Goal: Task Accomplishment & Management: Use online tool/utility

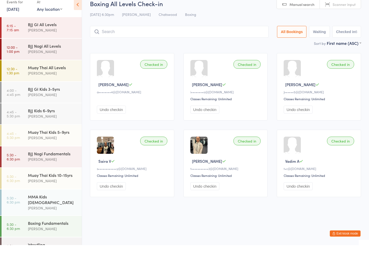
scroll to position [144, 0]
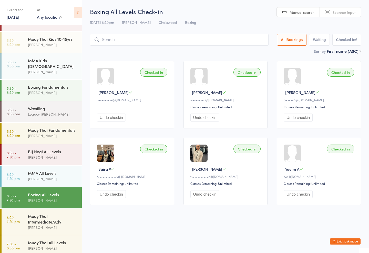
click at [48, 229] on div "Muay Thai Intermediate/Adv [PERSON_NAME]" at bounding box center [55, 222] width 54 height 26
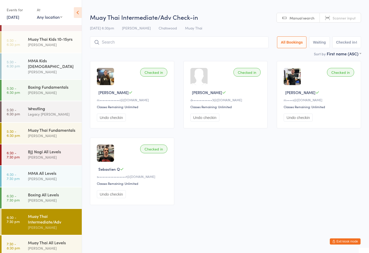
click at [48, 240] on div "Muay Thai All Levels" at bounding box center [52, 243] width 49 height 6
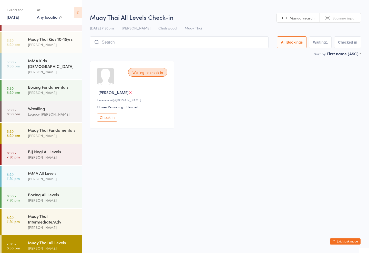
click at [113, 39] on input "search" at bounding box center [179, 42] width 179 height 12
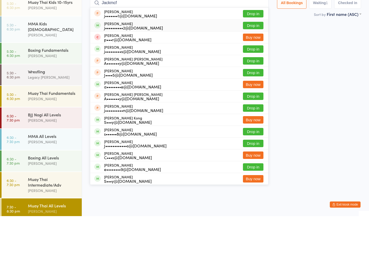
type input "Jackmcf"
click at [253, 57] on div "[PERSON_NAME] j••••••••••2@[DOMAIN_NAME] Drop in" at bounding box center [179, 63] width 178 height 12
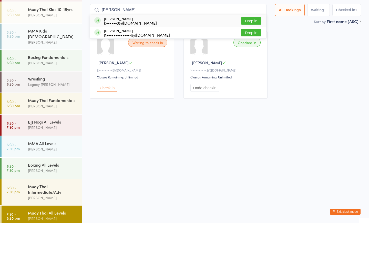
type input "[PERSON_NAME]"
click at [244, 47] on button "Drop in" at bounding box center [251, 50] width 21 height 7
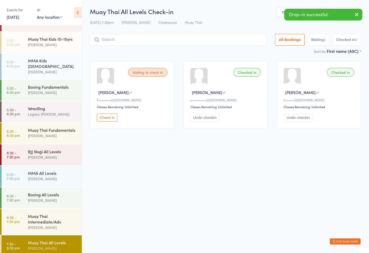
click at [301, 118] on button "Undo checkin" at bounding box center [298, 118] width 29 height 8
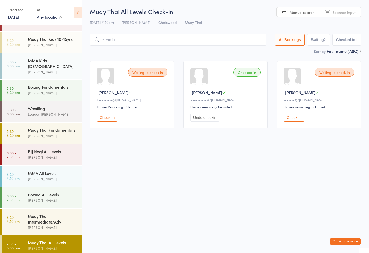
click at [212, 39] on input "search" at bounding box center [178, 40] width 177 height 12
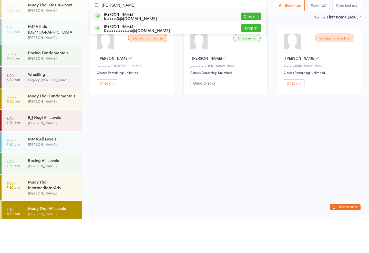
type input "[PERSON_NAME]"
click at [247, 59] on button "Drop in" at bounding box center [251, 62] width 21 height 7
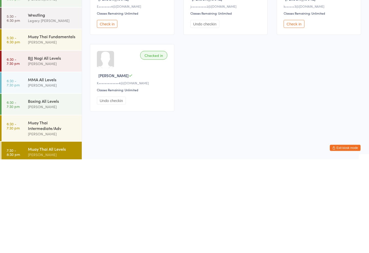
click at [246, 65] on div "Waiting to check in [PERSON_NAME]••••••••4@[DOMAIN_NAME] Classes Remaining: Unl…" at bounding box center [225, 132] width 281 height 153
